Goal: Task Accomplishment & Management: Use online tool/utility

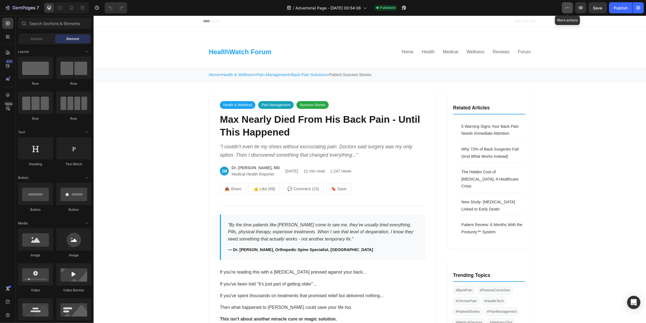
click at [563, 7] on button "button" at bounding box center [567, 7] width 11 height 11
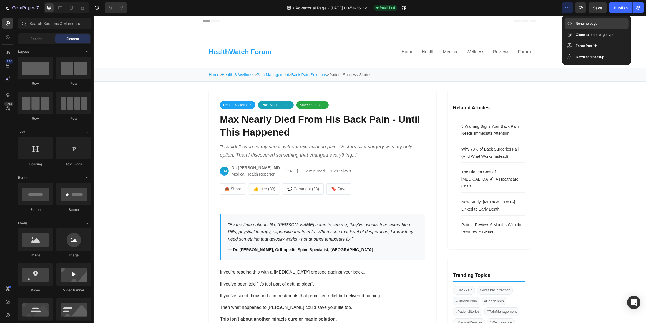
click at [591, 26] on p "Rename page" at bounding box center [587, 24] width 22 height 6
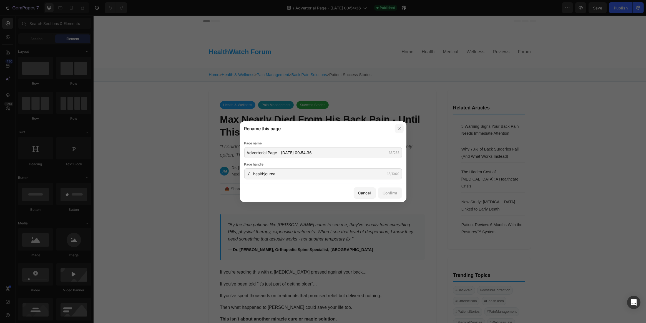
click at [399, 131] on button "button" at bounding box center [399, 128] width 9 height 9
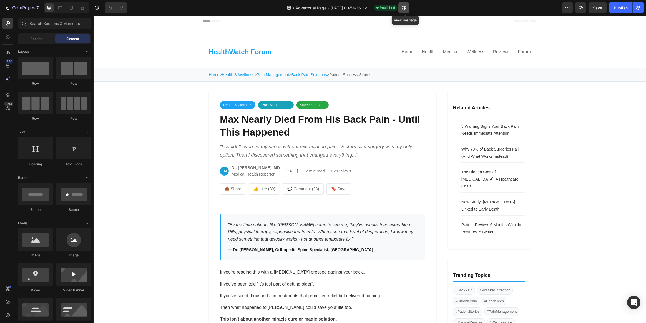
click at [403, 8] on icon "button" at bounding box center [402, 8] width 1 height 1
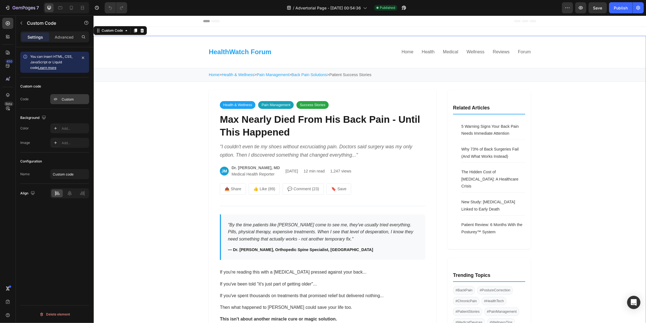
click at [64, 101] on div "Custom" at bounding box center [75, 99] width 26 height 5
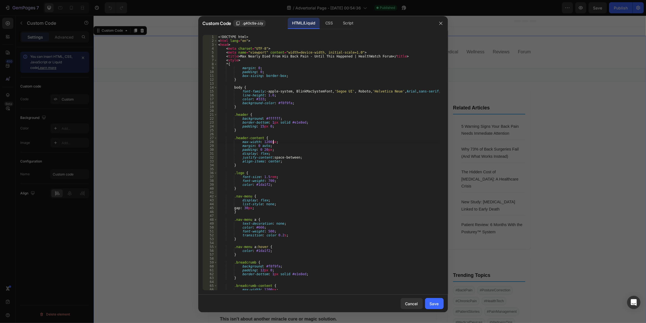
click at [305, 141] on div "<! DOCTYPE html > < html lang = "en" > < head > < meta charset = "UTF-8" > < me…" at bounding box center [328, 166] width 222 height 263
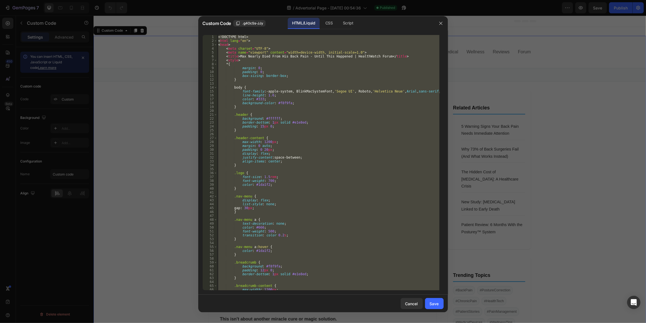
type textarea "v"
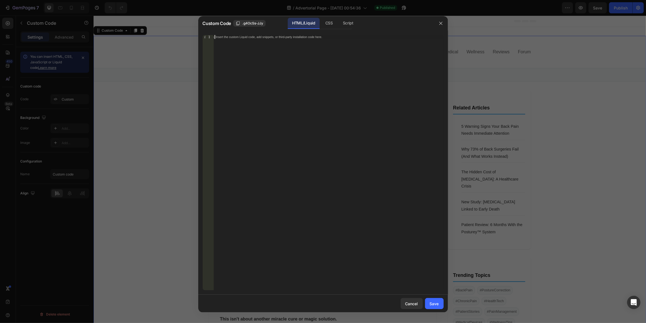
paste textarea "</html>"
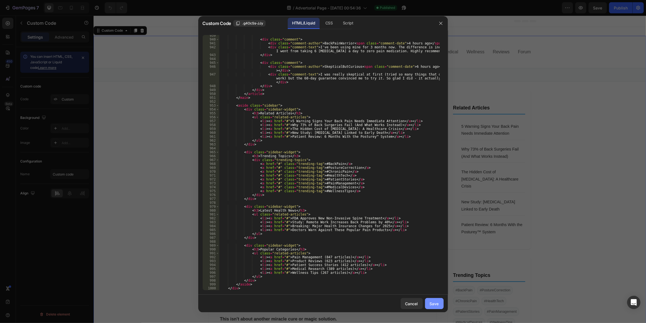
type textarea "</html>"
click at [433, 299] on button "Save" at bounding box center [434, 303] width 19 height 11
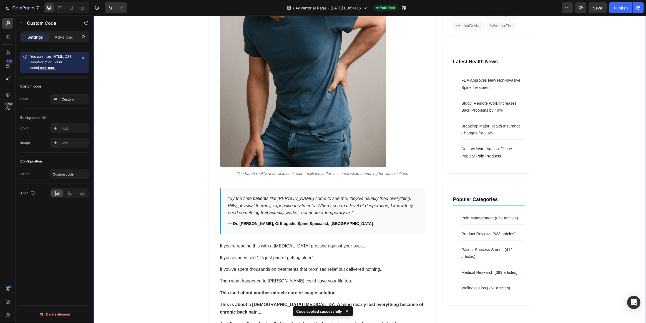
scroll to position [328, 0]
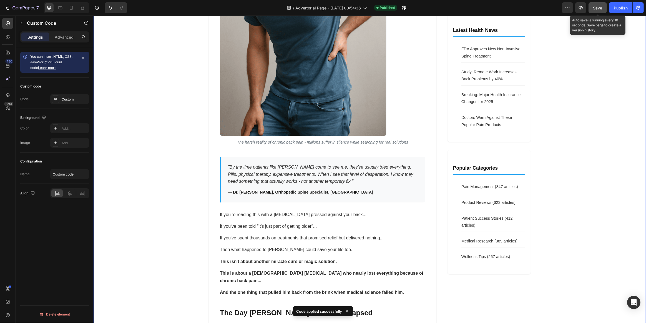
click at [594, 11] on div "Save" at bounding box center [597, 8] width 9 height 6
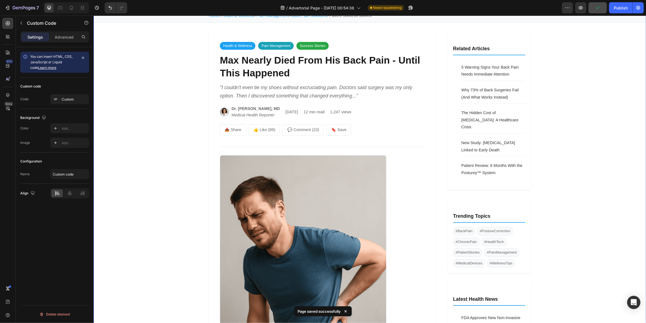
scroll to position [50, 0]
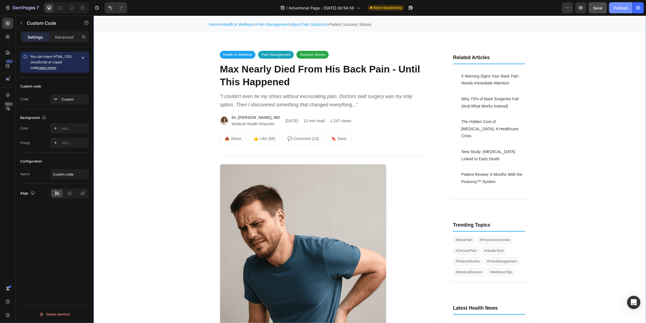
click at [613, 9] on button "Publish" at bounding box center [620, 7] width 23 height 11
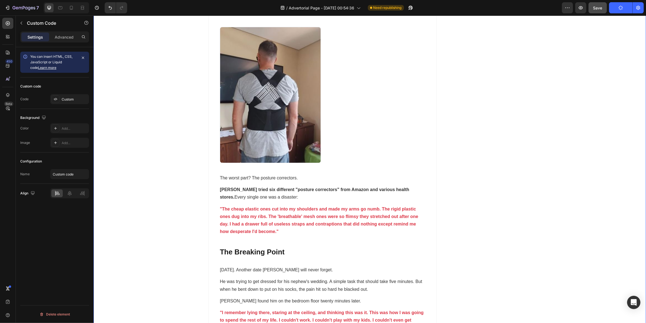
scroll to position [1236, 0]
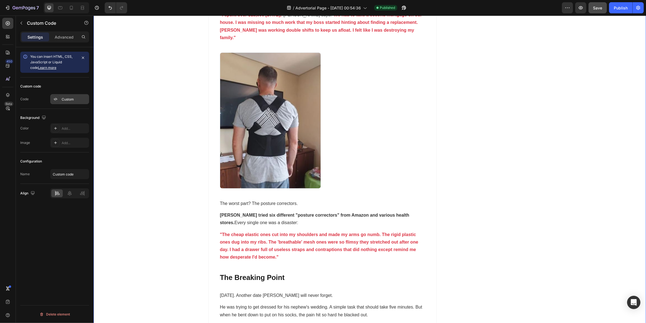
click at [70, 100] on div "Custom" at bounding box center [75, 99] width 26 height 5
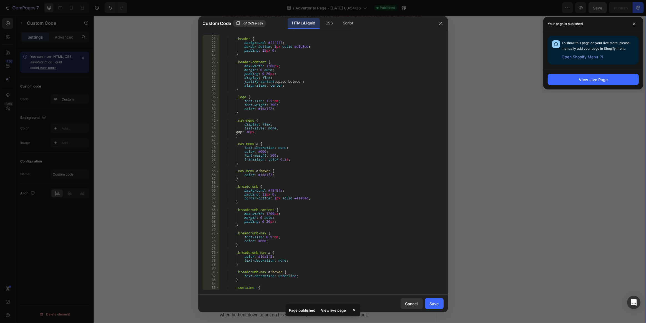
scroll to position [106, 0]
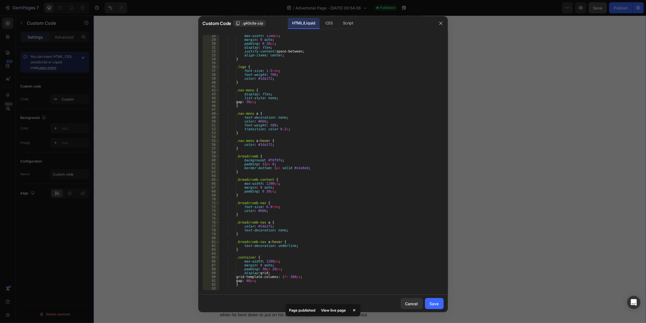
drag, startPoint x: 445, startPoint y: 57, endPoint x: 444, endPoint y: 63, distance: 5.3
click at [444, 64] on div "28 29 30 31 32 33 34 35 36 37 38 39 40 41 42 43 44 45 46 47 48 49 50 51 52 53 5…" at bounding box center [323, 163] width 250 height 264
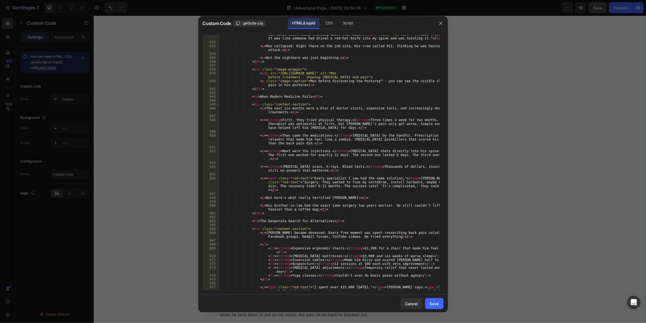
scroll to position [2604, 0]
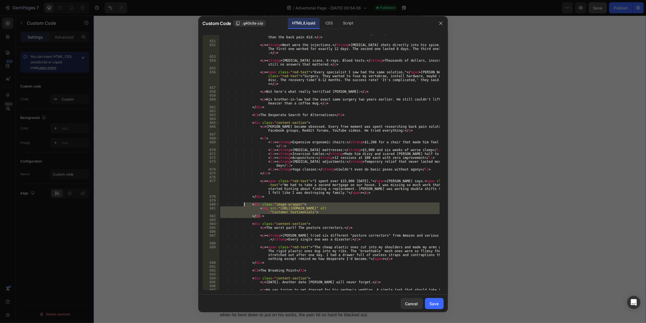
drag, startPoint x: 263, startPoint y: 216, endPoint x: 245, endPoint y: 205, distance: 21.1
click at [245, 205] on div "< p > < strong > Then came the medications. </ strong > [MEDICAL_DATA] by the h…" at bounding box center [329, 164] width 221 height 275
type textarea "<div class="image-wrapper"> <img src="[URL][DOMAIN_NAME]" alt="Customer testimo…"
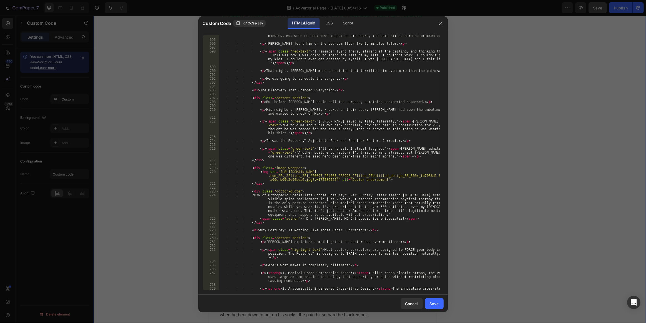
scroll to position [2952, 0]
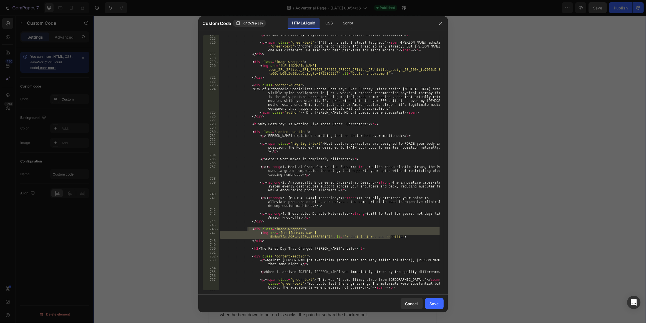
drag, startPoint x: 392, startPoint y: 237, endPoint x: 248, endPoint y: 228, distance: 145.0
click at [247, 229] on div "< p > It was the Posturey™ Adjustable Back and Shoulder Posture Corrector. </ p…" at bounding box center [329, 164] width 221 height 263
type textarea "<div class="image-wrapper"> <img src="[URL][DOMAIN_NAME]" alt="Product features…"
drag, startPoint x: 266, startPoint y: 241, endPoint x: 247, endPoint y: 230, distance: 22.0
click at [247, 230] on div "< p > It was the Posturey™ Adjustable Back and Shoulder Posture Corrector. </ p…" at bounding box center [329, 164] width 221 height 263
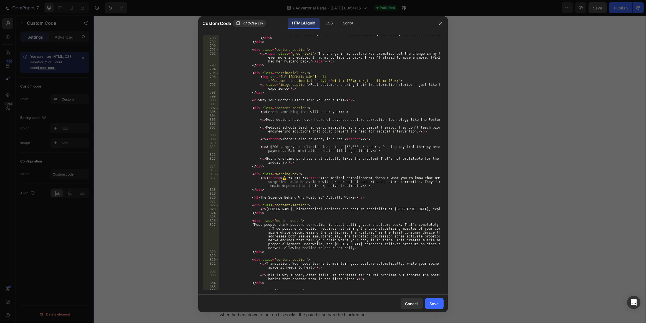
scroll to position [3436, 0]
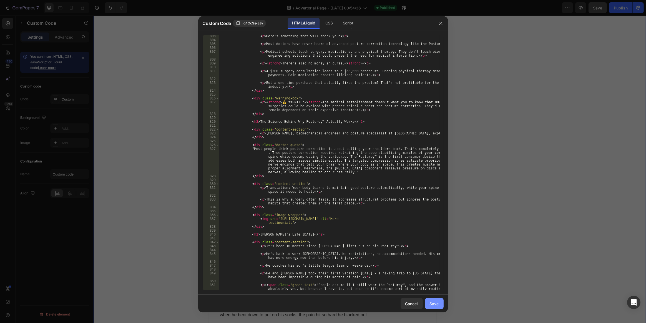
click at [439, 302] on div "Save" at bounding box center [434, 304] width 9 height 6
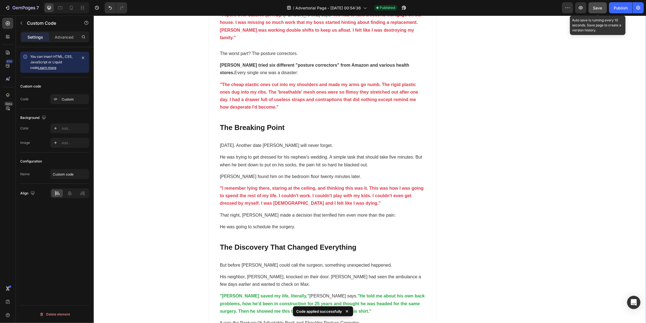
click at [600, 11] on button "Save" at bounding box center [597, 7] width 18 height 11
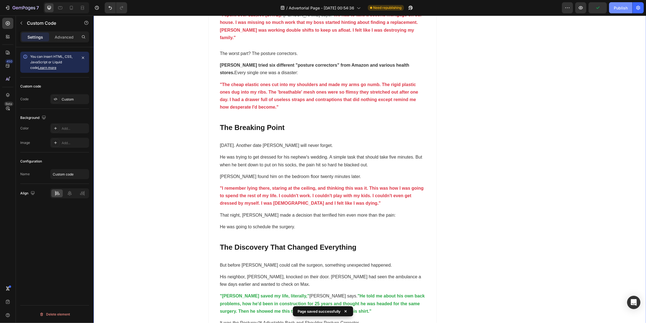
click at [621, 9] on div "Publish" at bounding box center [621, 8] width 14 height 6
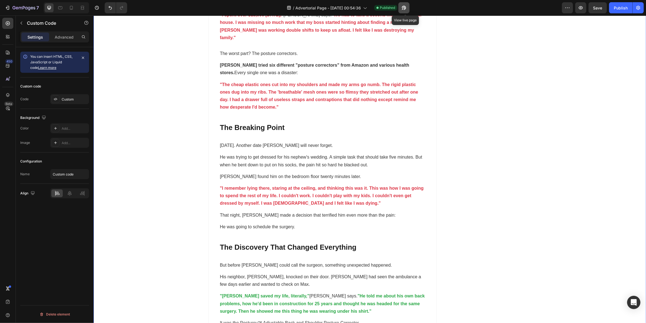
click at [405, 7] on icon "button" at bounding box center [404, 8] width 6 height 6
click at [66, 99] on div "Custom" at bounding box center [75, 99] width 26 height 5
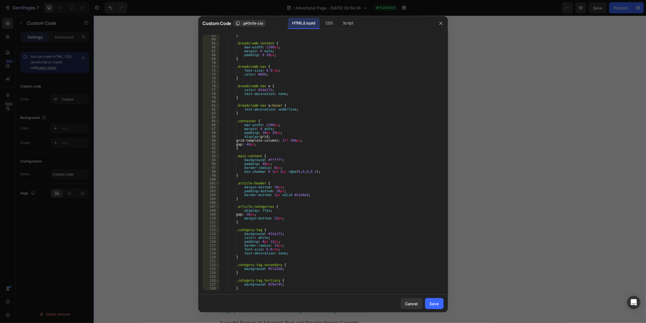
scroll to position [348, 0]
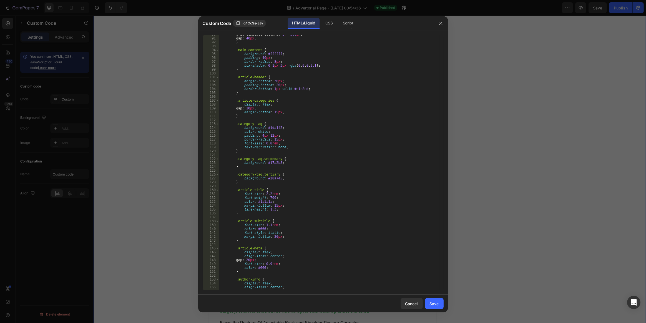
click at [444, 69] on div "90 91 92 93 94 95 96 97 98 99 100 101 102 103 104 105 106 107 108 109 110 111 1…" at bounding box center [323, 163] width 250 height 264
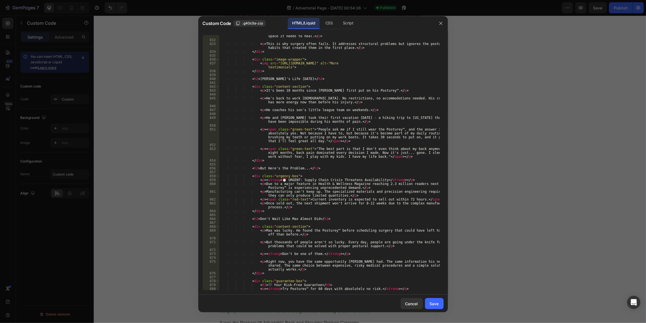
scroll to position [3592, 0]
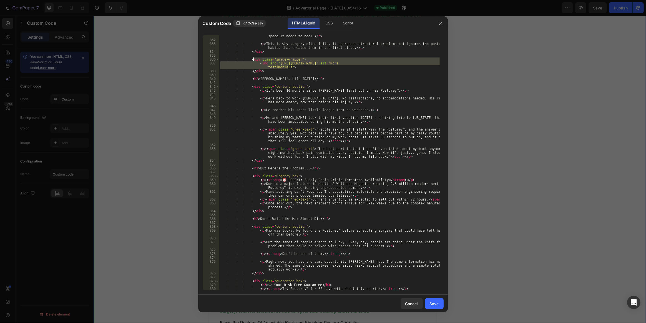
drag, startPoint x: 285, startPoint y: 66, endPoint x: 253, endPoint y: 61, distance: 32.6
click at [253, 61] on div "< p > Translation: Your body learns to maintain good posture automatically, whi…" at bounding box center [329, 167] width 221 height 275
type textarea "<div class="image-wrapper"> <img src="[URL][DOMAIN_NAME]" alt="More testimonial…"
drag, startPoint x: 262, startPoint y: 70, endPoint x: 245, endPoint y: 61, distance: 19.6
click at [245, 61] on div "< p > Translation: Your body learns to maintain good posture automatically, whi…" at bounding box center [329, 167] width 221 height 275
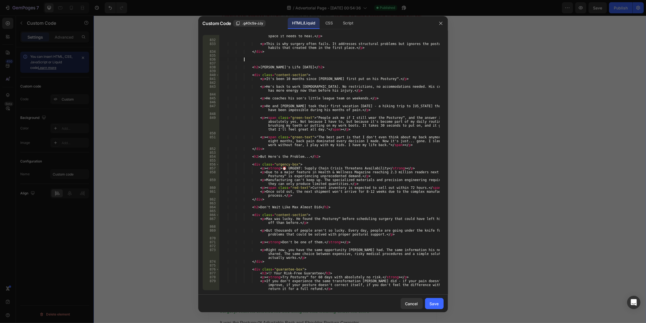
drag, startPoint x: 438, startPoint y: 303, endPoint x: 429, endPoint y: 227, distance: 75.7
click at [437, 302] on div "Save" at bounding box center [434, 304] width 9 height 6
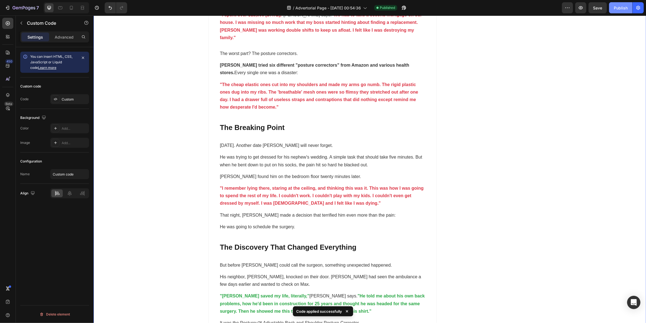
click at [619, 9] on div "Publish" at bounding box center [621, 8] width 14 height 6
click at [410, 8] on icon "button" at bounding box center [408, 8] width 1 height 1
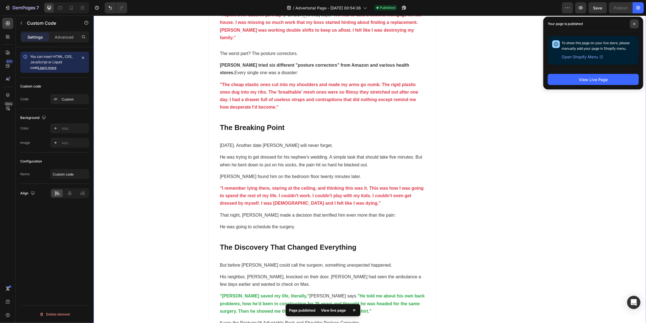
click at [631, 24] on span at bounding box center [634, 23] width 9 height 9
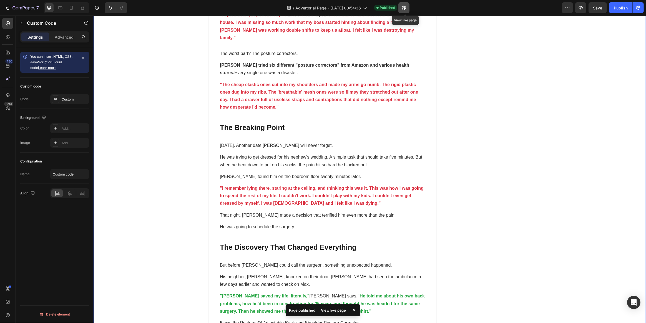
click at [405, 8] on icon "button" at bounding box center [404, 8] width 6 height 6
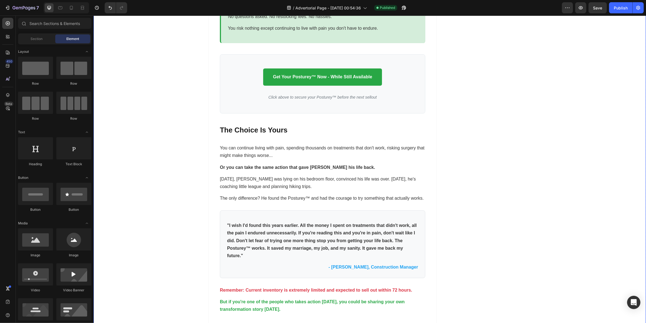
scroll to position [3507, 0]
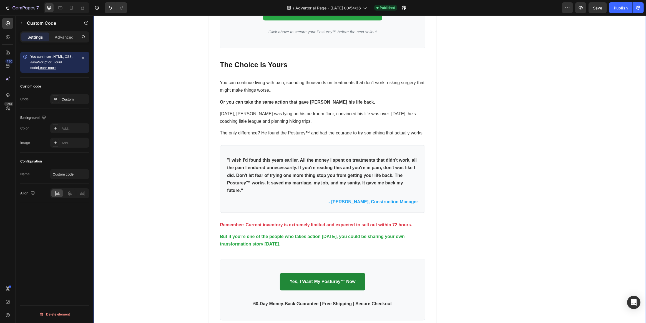
scroll to position [3582, 0]
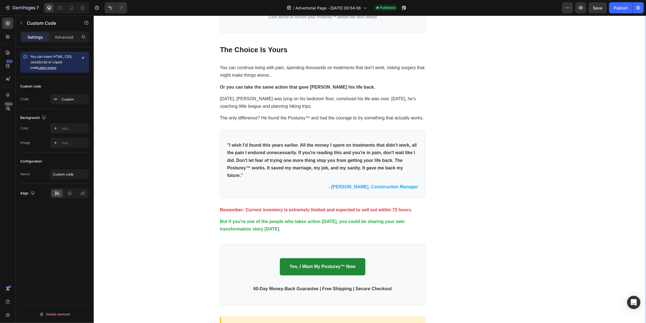
click at [319, 258] on link "Yes, I Want My Posturey™ Now" at bounding box center [322, 266] width 85 height 17
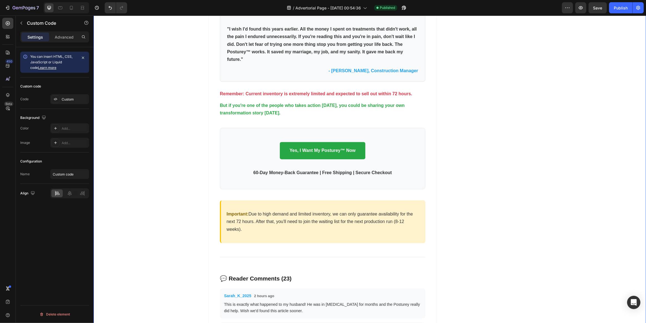
scroll to position [3709, 0]
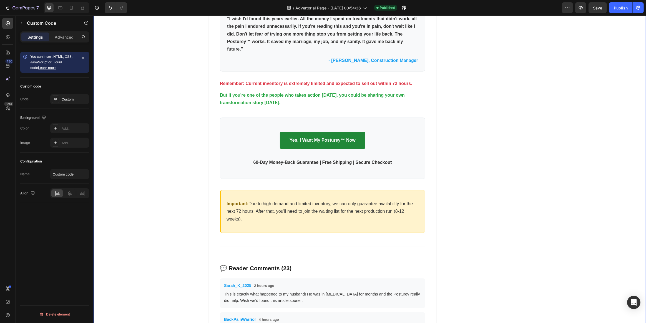
click at [316, 132] on link "Yes, I Want My Posturey™ Now" at bounding box center [322, 140] width 85 height 17
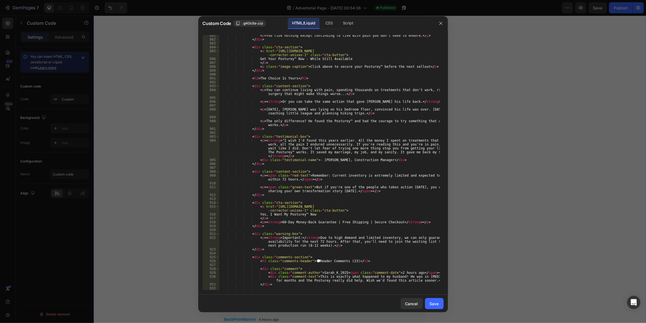
scroll to position [3792, 0]
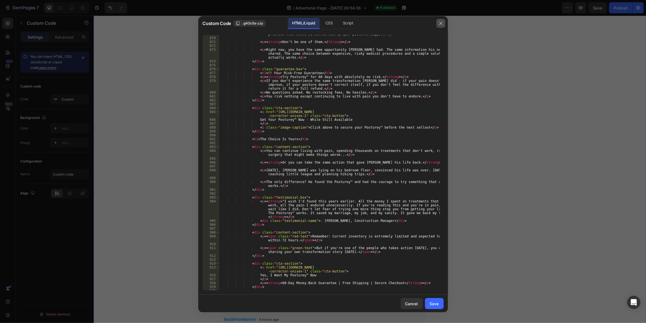
click at [439, 24] on icon "button" at bounding box center [441, 23] width 4 height 4
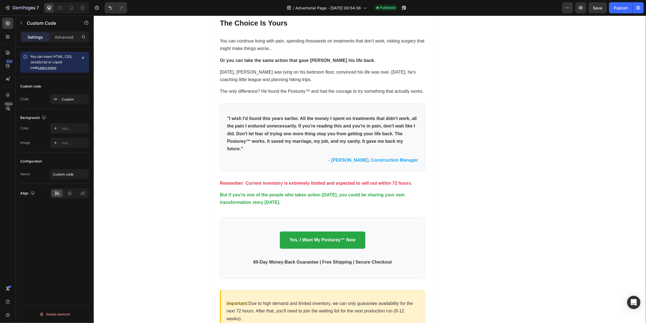
scroll to position [3608, 0]
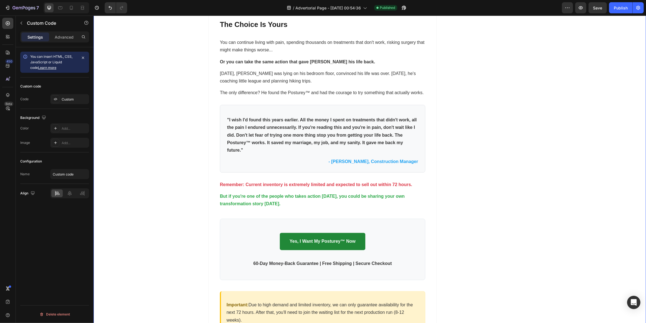
click at [326, 233] on link "Yes, I Want My Posturey™ Now" at bounding box center [322, 241] width 85 height 17
click at [320, 233] on link "Yes, I Want My Posturey™ Now" at bounding box center [322, 241] width 85 height 17
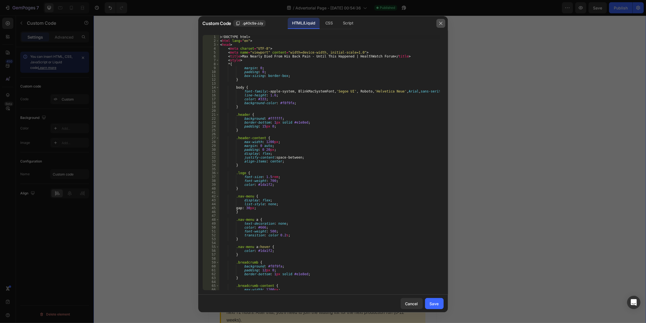
click at [443, 23] on icon "button" at bounding box center [441, 23] width 4 height 4
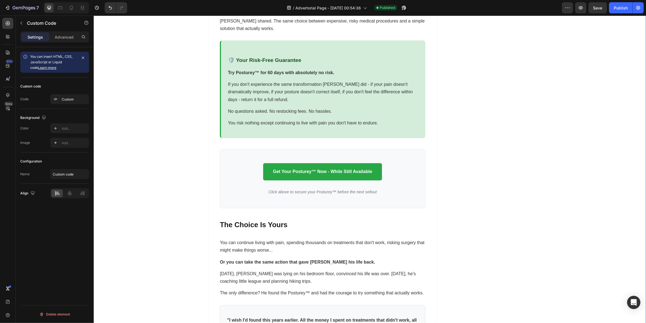
scroll to position [3380, 0]
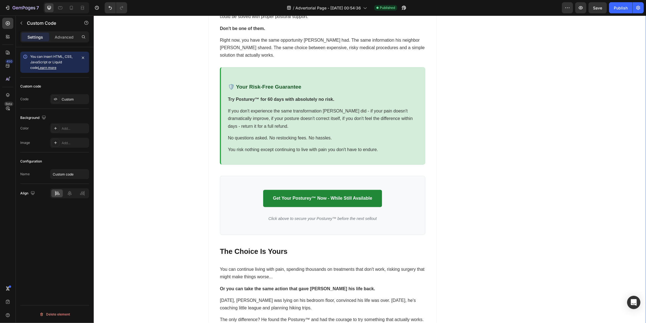
click at [318, 190] on link "Get Your Posturey™ Now - While Still Available" at bounding box center [322, 198] width 119 height 17
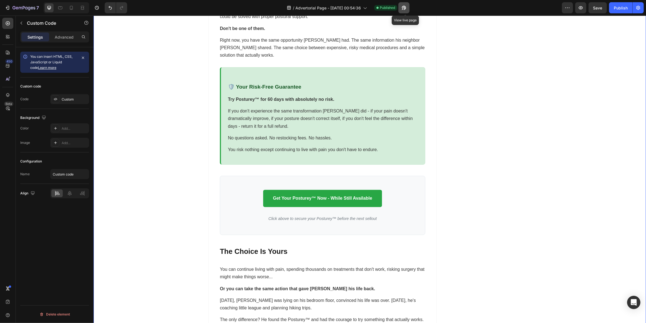
click at [403, 8] on icon "button" at bounding box center [402, 8] width 1 height 1
click at [71, 101] on div "Custom" at bounding box center [75, 99] width 26 height 5
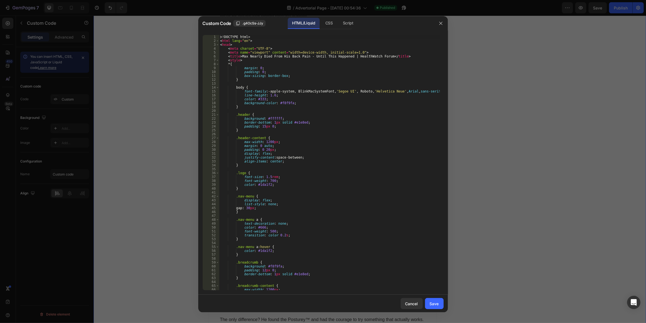
click at [308, 119] on div "<! DOCTYPE html > < html lang = "en" > < head > < meta charset = "UTF-8" > < me…" at bounding box center [329, 166] width 221 height 263
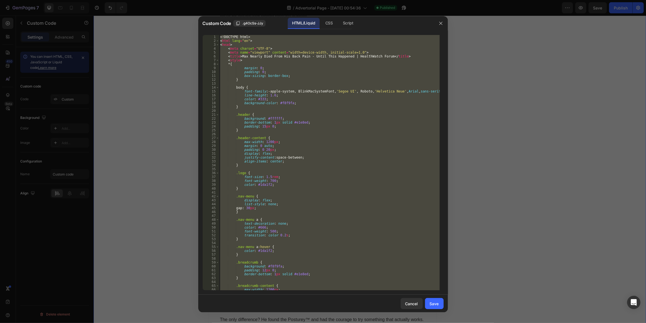
paste textarea
type textarea "</html>"
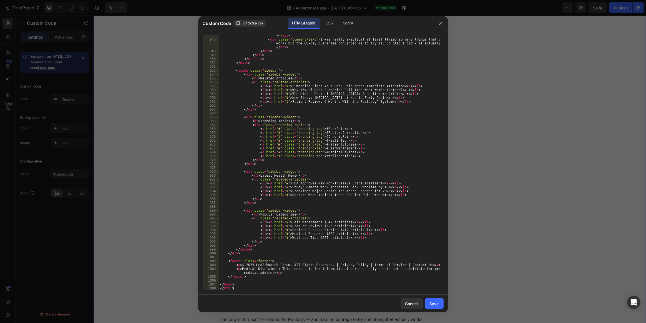
scroll to position [4179, 0]
click at [430, 301] on div "Save" at bounding box center [434, 304] width 9 height 6
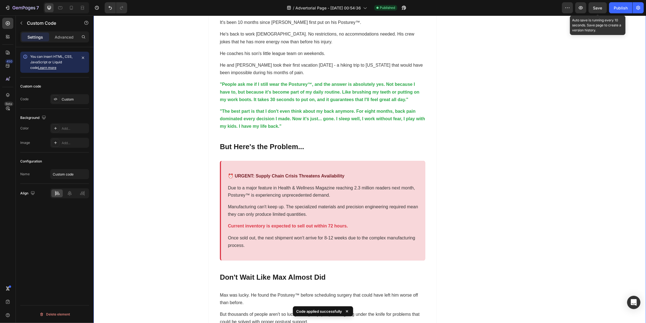
click at [600, 7] on span "Save" at bounding box center [597, 8] width 9 height 5
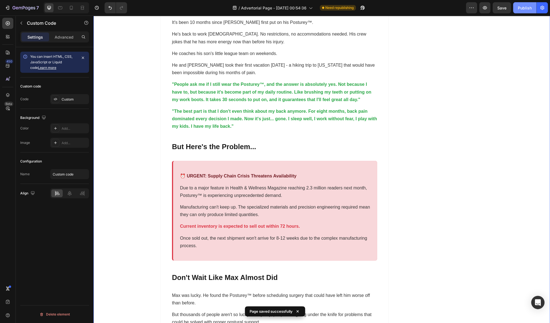
click at [526, 9] on div "Publish" at bounding box center [525, 8] width 14 height 6
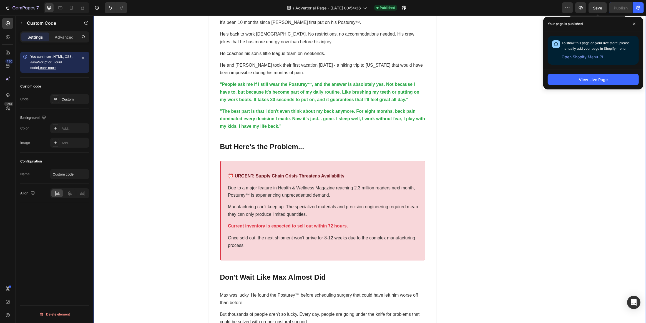
click at [600, 7] on span "Save" at bounding box center [597, 8] width 9 height 5
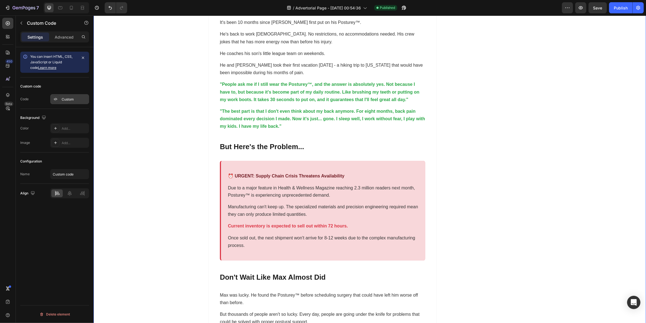
click at [72, 101] on div "Custom" at bounding box center [75, 99] width 26 height 5
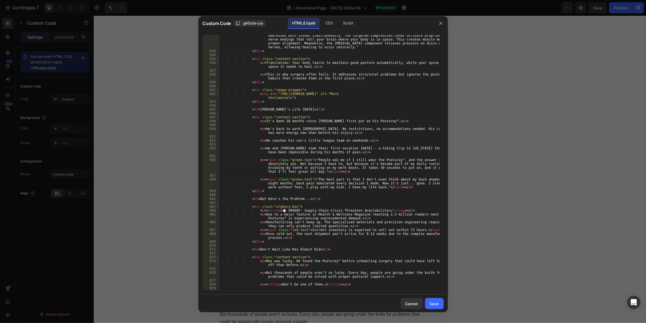
scroll to position [3558, 0]
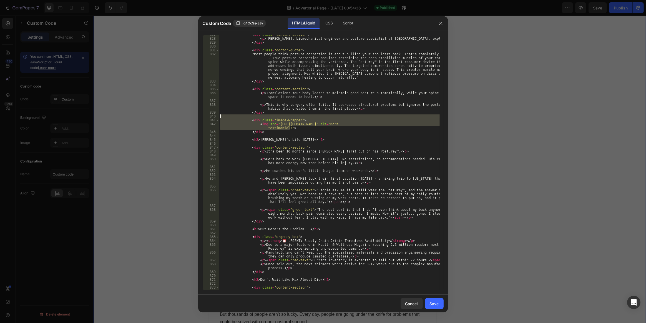
drag, startPoint x: 292, startPoint y: 129, endPoint x: 247, endPoint y: 117, distance: 47.0
click at [247, 117] on div "< div class = "content-section" > < p > [PERSON_NAME], biomechanical engineer a…" at bounding box center [329, 166] width 221 height 267
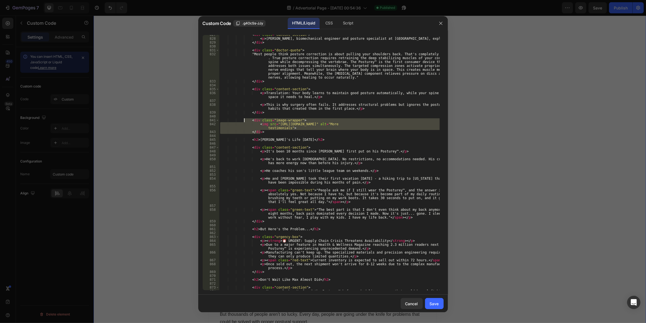
drag, startPoint x: 261, startPoint y: 132, endPoint x: 244, endPoint y: 121, distance: 19.7
click at [244, 121] on div "< div class = "content-section" > < p > [PERSON_NAME], biomechanical engineer a…" at bounding box center [329, 166] width 221 height 267
type textarea "<div class="image-wrapper"> <img src="[URL][DOMAIN_NAME]" alt="More testimonial…"
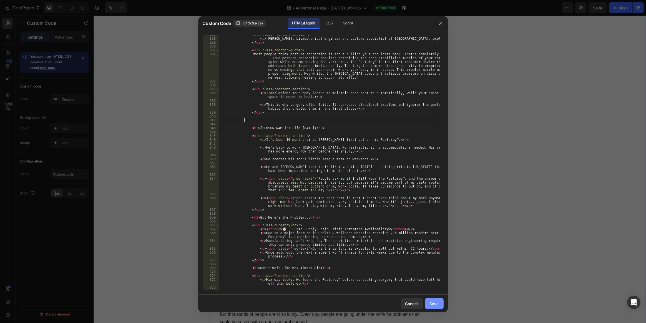
click at [439, 304] on button "Save" at bounding box center [434, 303] width 19 height 11
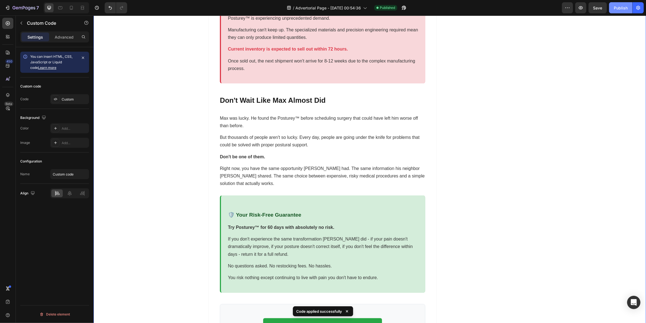
click at [619, 7] on div "Publish" at bounding box center [621, 8] width 14 height 6
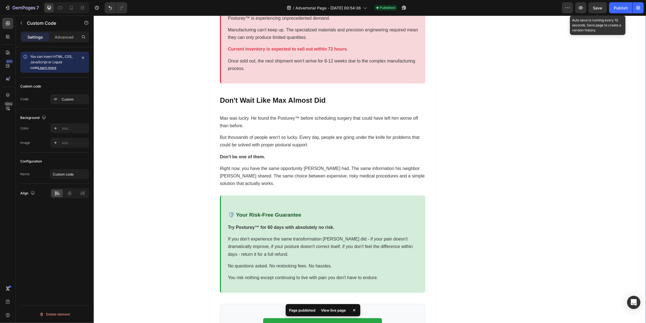
click at [598, 8] on span "Save" at bounding box center [597, 8] width 9 height 5
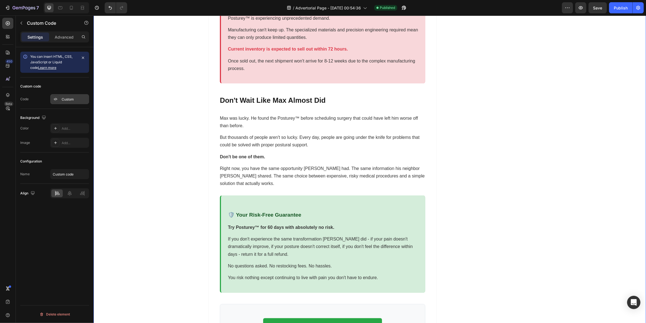
click at [76, 97] on div "Custom" at bounding box center [75, 99] width 26 height 5
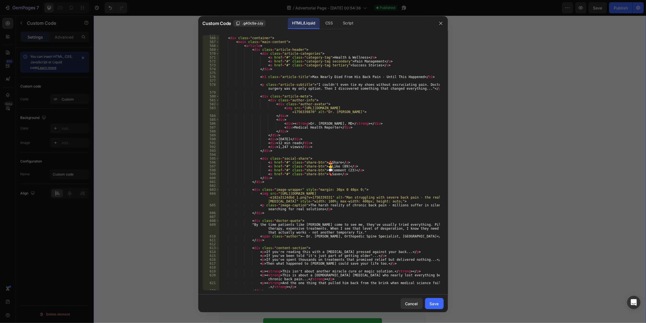
scroll to position [2199, 0]
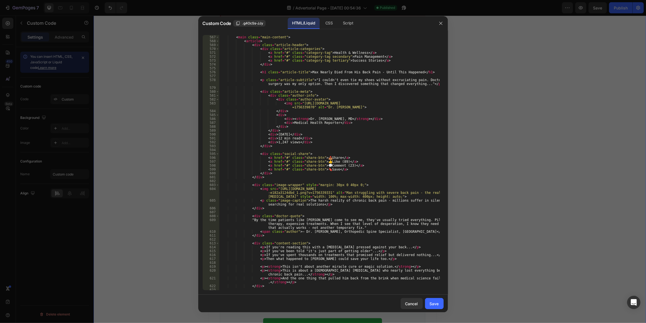
click at [348, 196] on div "< div class = "container" > < main class = "main-content" > < article > < div c…" at bounding box center [329, 162] width 221 height 263
click at [400, 196] on div "< div class = "container" > < main class = "main-content" > < article > < div c…" at bounding box center [329, 162] width 221 height 263
type textarea "<img src="[URL][DOMAIN_NAME]" alt="Man struggling with severe back pain - the r…"
click at [433, 301] on div "Save" at bounding box center [434, 304] width 9 height 6
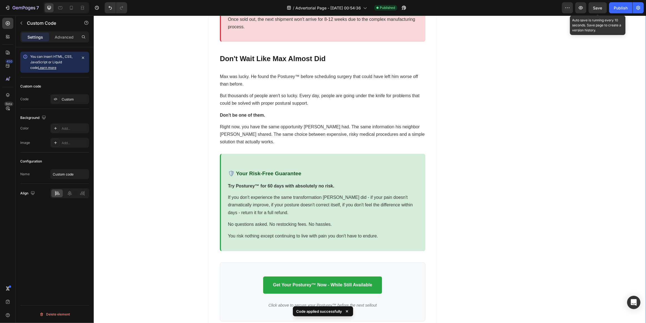
click at [596, 9] on span "Save" at bounding box center [597, 8] width 9 height 5
click at [614, 7] on button "Publish" at bounding box center [620, 7] width 23 height 11
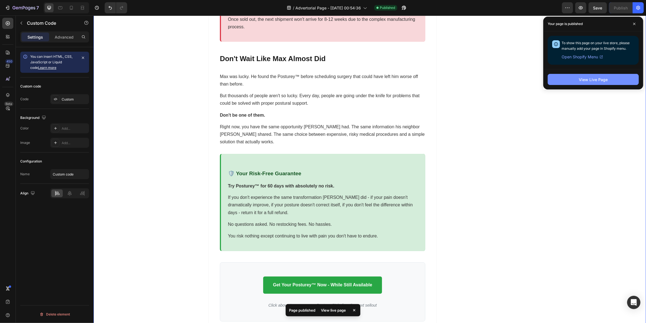
click at [556, 81] on button "View Live Page" at bounding box center [593, 79] width 91 height 11
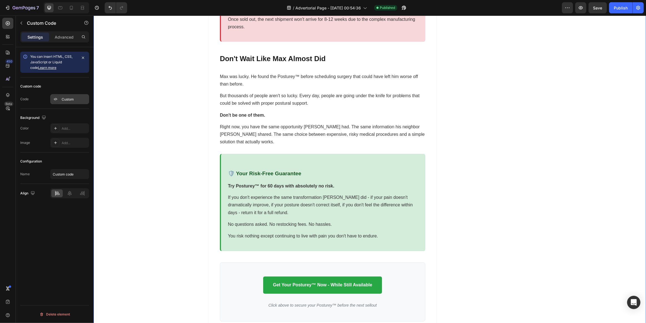
click at [69, 100] on div "Custom" at bounding box center [75, 99] width 26 height 5
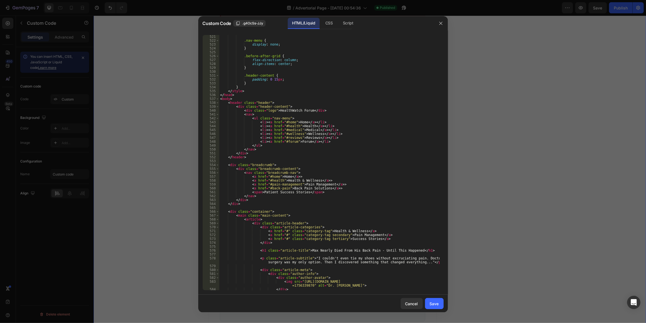
scroll to position [2175, 0]
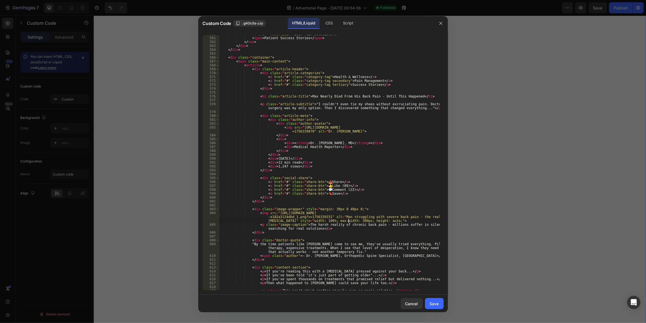
click at [348, 220] on div "< a href = "#back-pain" > Back Pain Solutions </ a > > < span > Patient Success…" at bounding box center [329, 163] width 221 height 263
click at [380, 195] on div "< a href = "#back-pain" > Back Pain Solutions </ a > > < span > Patient Success…" at bounding box center [329, 163] width 221 height 263
type textarea "<a href="#" class="share-btn">🔖 Save</a>"
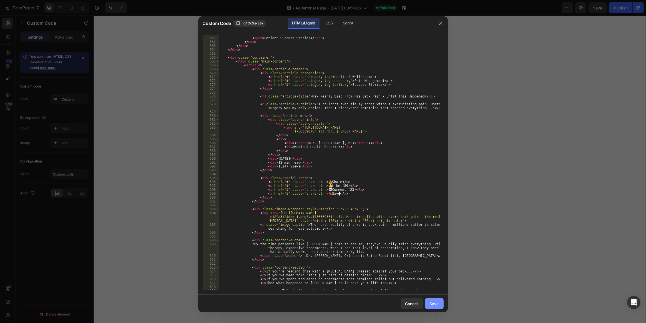
click at [433, 300] on button "Save" at bounding box center [434, 303] width 19 height 11
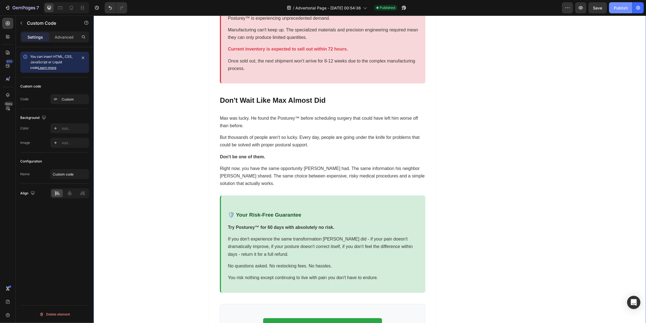
click at [618, 7] on div "Publish" at bounding box center [621, 8] width 14 height 6
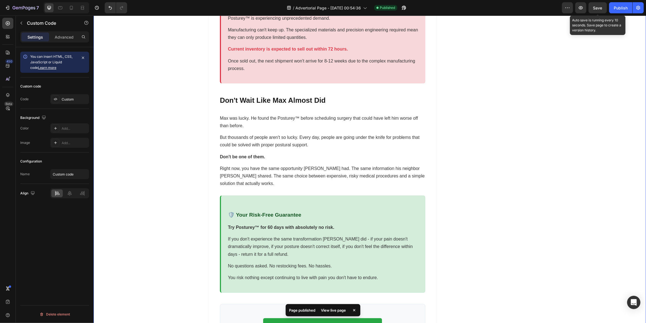
click at [595, 8] on span "Save" at bounding box center [597, 8] width 9 height 5
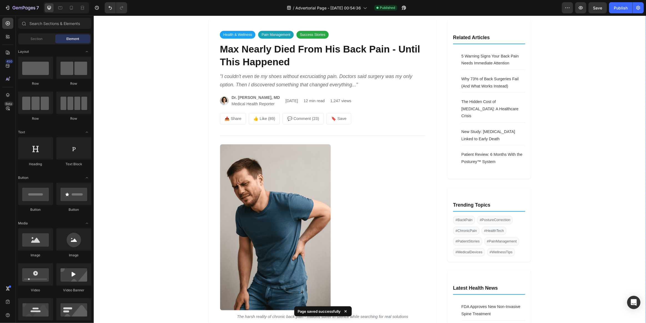
scroll to position [0, 0]
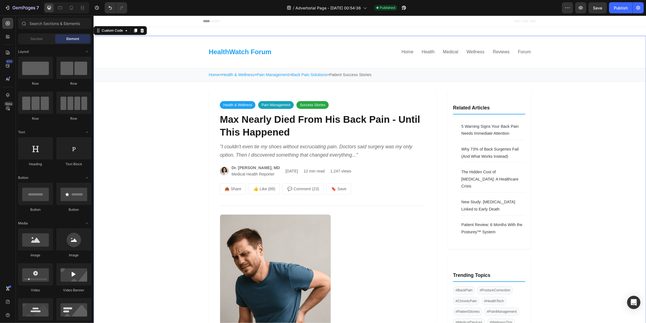
click at [461, 174] on li "The Hidden Cost of [MEDICAL_DATA]: A Healthcare Crisis" at bounding box center [493, 178] width 64 height 27
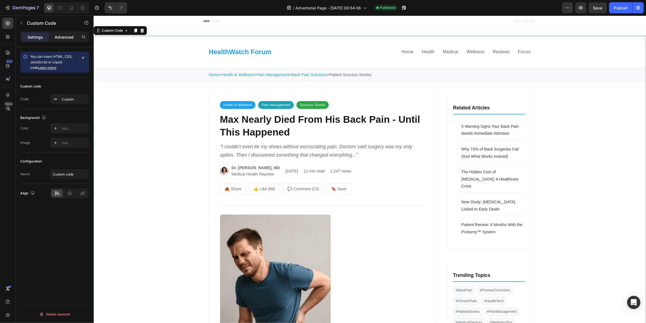
click at [67, 33] on div "Advanced" at bounding box center [64, 36] width 28 height 9
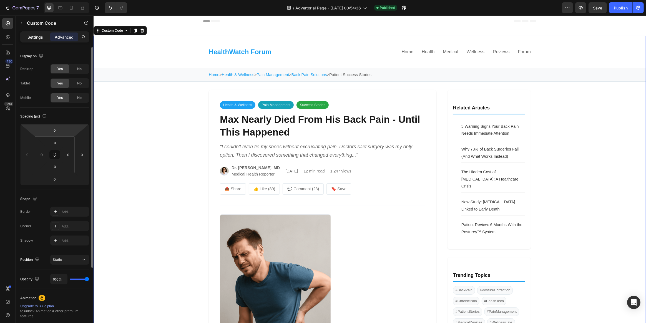
click at [36, 37] on p "Settings" at bounding box center [35, 37] width 16 height 6
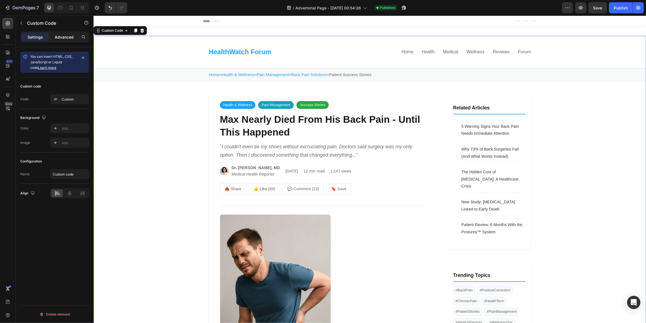
click at [62, 36] on p "Advanced" at bounding box center [64, 37] width 19 height 6
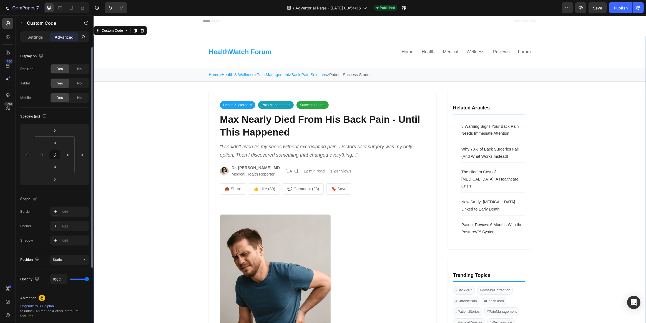
click at [31, 53] on div "Display on" at bounding box center [32, 55] width 24 height 7
click at [40, 54] on icon "button" at bounding box center [41, 56] width 6 height 6
click at [44, 84] on icon "button" at bounding box center [42, 85] width 6 height 6
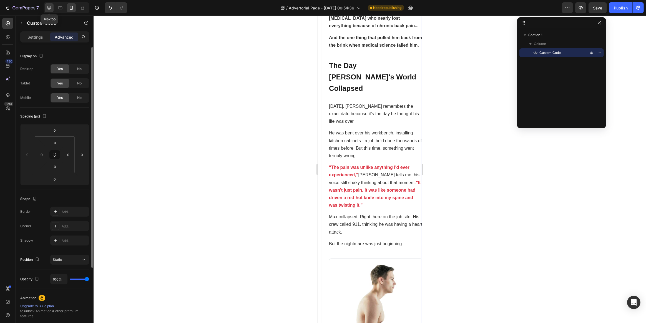
click at [52, 9] on div at bounding box center [49, 7] width 9 height 9
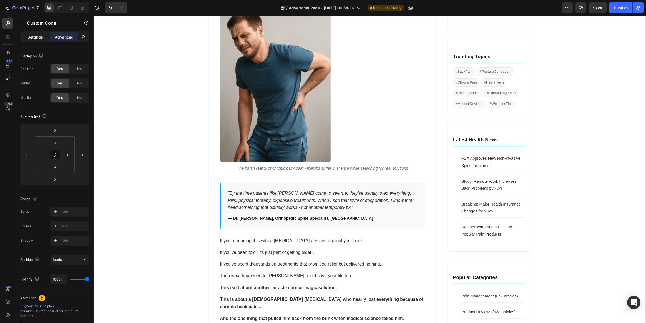
click at [37, 39] on p "Settings" at bounding box center [35, 37] width 16 height 6
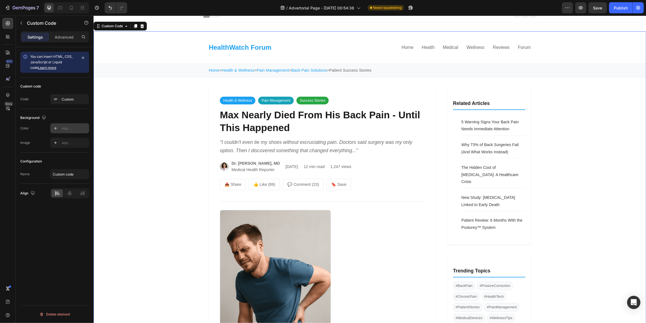
scroll to position [1, 0]
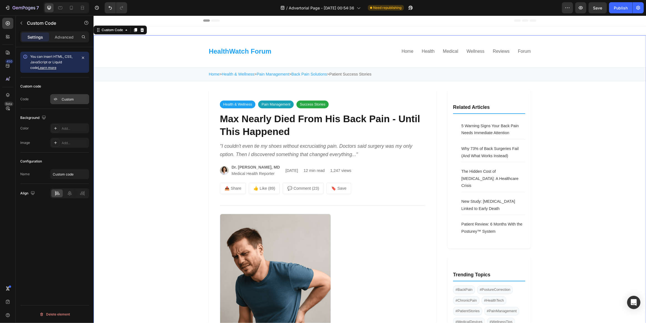
click at [68, 100] on div "Custom" at bounding box center [75, 99] width 26 height 5
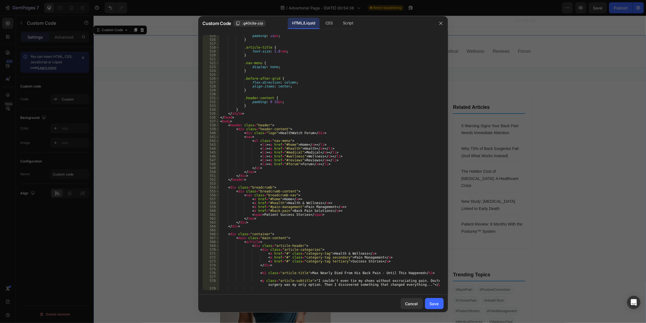
scroll to position [2029, 0]
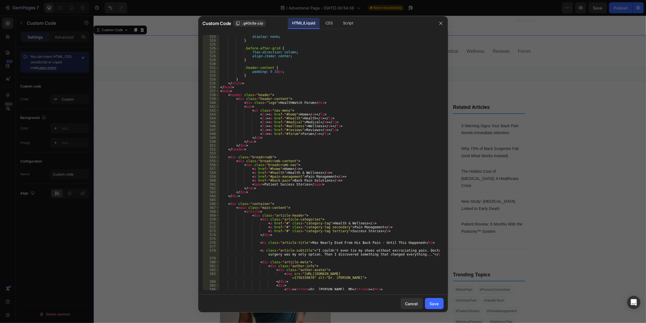
type textarea "<h1 class="article-title">Max Nearly Died From His Back Pain - Until This Happe…"
click at [305, 242] on div "display : none ; } .before-after-grid { flex-direction : column ; align-items :…" at bounding box center [329, 166] width 221 height 263
drag, startPoint x: 418, startPoint y: 241, endPoint x: 255, endPoint y: 241, distance: 163.2
click at [255, 241] on div "display : none ; } .before-after-grid { flex-direction : column ; align-items :…" at bounding box center [329, 166] width 221 height 263
drag, startPoint x: 334, startPoint y: 24, endPoint x: 329, endPoint y: 48, distance: 24.7
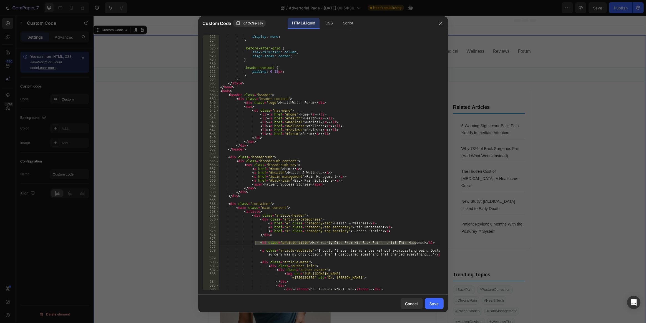
click at [338, 24] on div "CSS" at bounding box center [347, 23] width 19 height 11
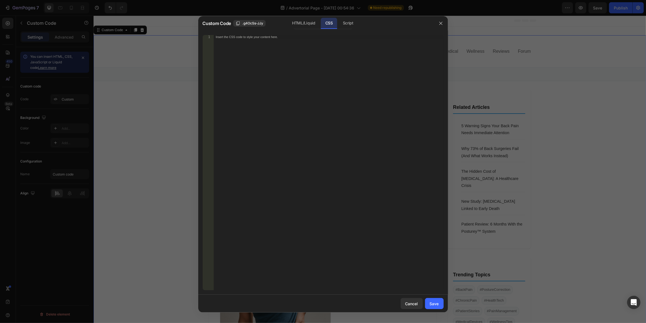
click at [264, 62] on div "Insert the CSS code to style your content here." at bounding box center [328, 166] width 230 height 263
paste textarea "}"
type textarea "}"
click at [432, 302] on div "Save" at bounding box center [434, 304] width 9 height 6
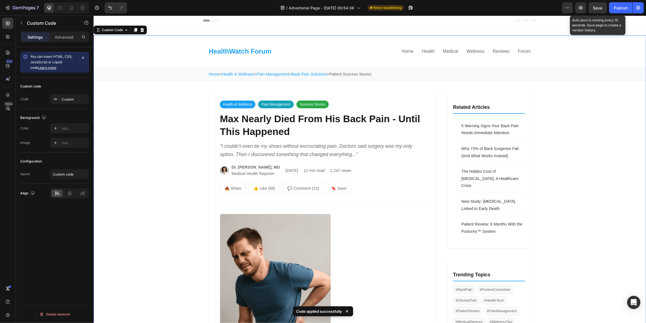
click at [601, 11] on div "Save" at bounding box center [597, 8] width 9 height 6
click at [619, 8] on div "Publish" at bounding box center [621, 8] width 14 height 6
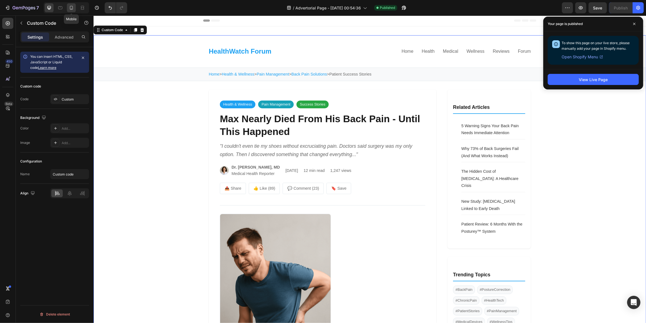
click at [70, 8] on icon at bounding box center [71, 8] width 3 height 4
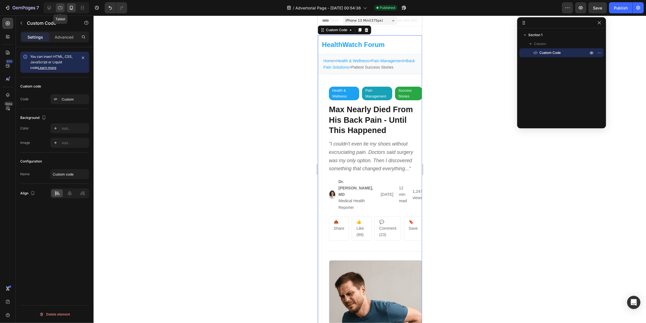
click at [61, 7] on icon at bounding box center [60, 8] width 6 height 6
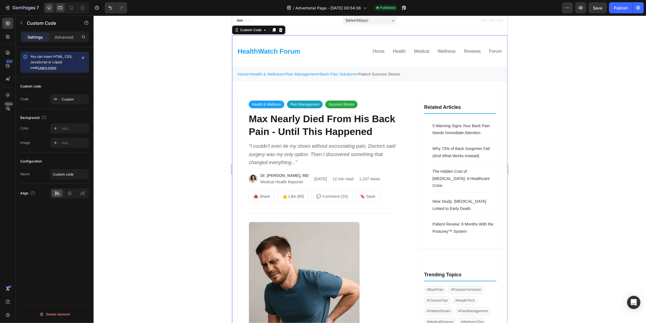
click at [53, 7] on div at bounding box center [49, 7] width 9 height 9
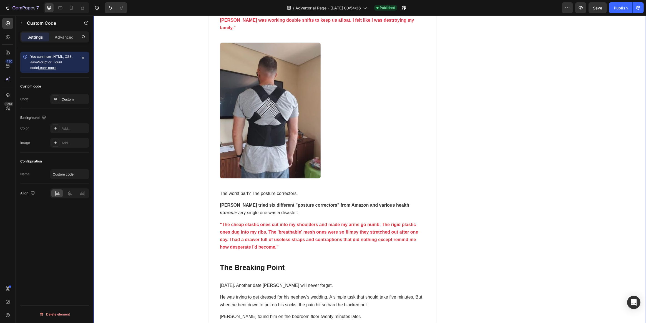
scroll to position [1136, 0]
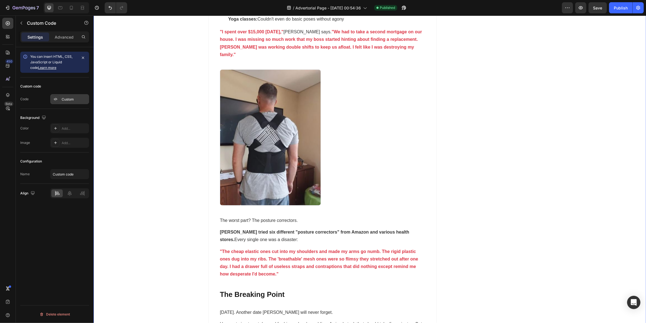
click at [66, 103] on div "Custom" at bounding box center [69, 99] width 39 height 10
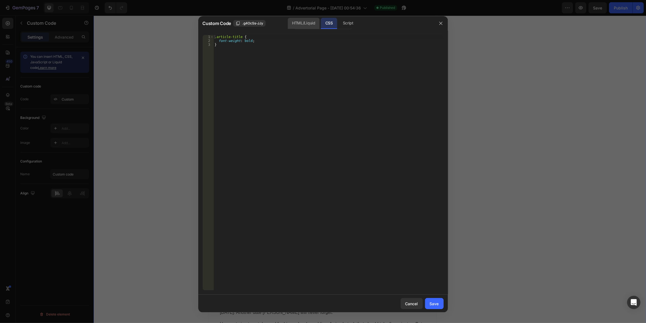
click at [307, 24] on div "HTML/Liquid" at bounding box center [304, 23] width 32 height 11
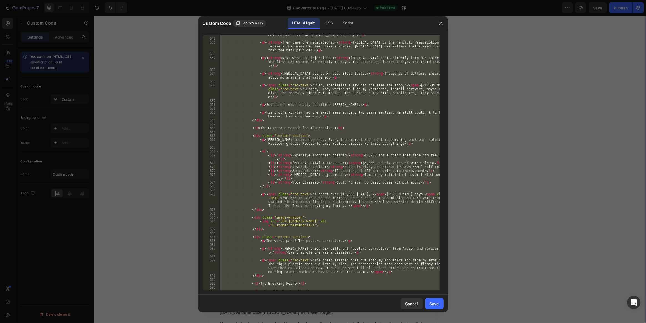
scroll to position [2704, 0]
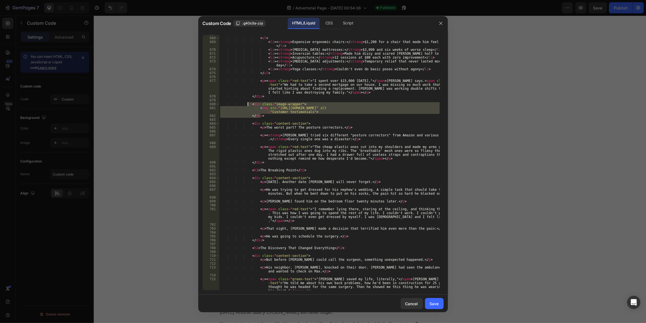
drag, startPoint x: 263, startPoint y: 117, endPoint x: 248, endPoint y: 106, distance: 18.9
click at [248, 106] on div "< ul > < li > < strong > Expensive ergonomic chairs: </ strong > $1,200 for a c…" at bounding box center [329, 169] width 221 height 275
type textarea "<div class="image-wrapper"> <img src="[URL][DOMAIN_NAME]" alt="Customer testimo…"
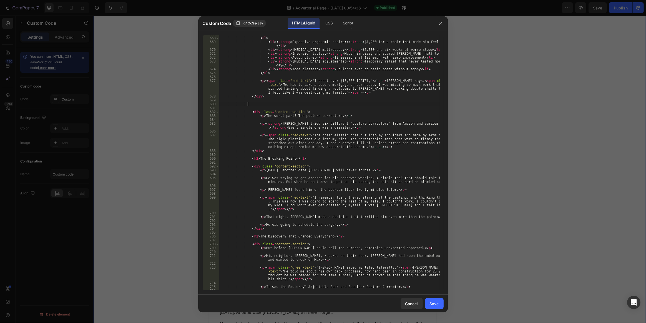
drag, startPoint x: 431, startPoint y: 306, endPoint x: 348, endPoint y: 165, distance: 162.9
click at [431, 306] on div "Save" at bounding box center [434, 304] width 9 height 6
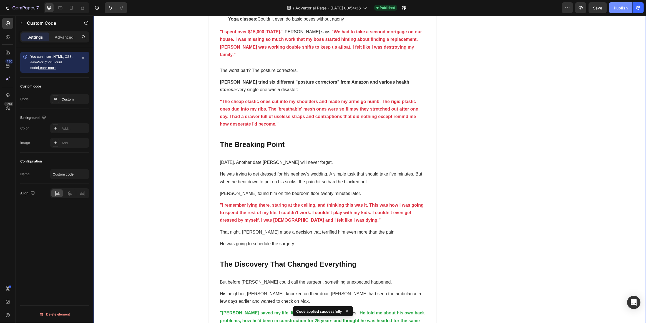
click at [614, 8] on div "Publish" at bounding box center [621, 8] width 14 height 6
click at [600, 10] on button "button" at bounding box center [597, 7] width 18 height 11
